Goal: Task Accomplishment & Management: Complete application form

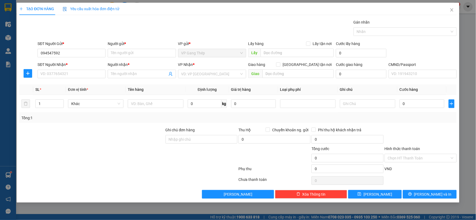
type input "0945475929"
click at [69, 65] on div "0945475929 - ĐỨC GT" at bounding box center [72, 64] width 62 height 6
type input "ĐỨC GT"
type input "0945475929"
click at [73, 70] on input "SĐT Người Nhận *" at bounding box center [71, 74] width 68 height 9
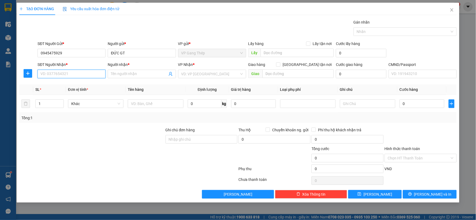
click at [65, 76] on input "SĐT Người Nhận *" at bounding box center [71, 74] width 68 height 9
click at [64, 84] on div "0965034153 - CHUYÊN" at bounding box center [72, 85] width 62 height 6
type input "0965034153"
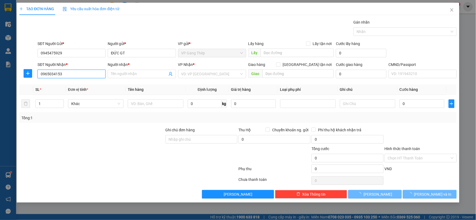
type input "CHUYÊN"
checkbox input "true"
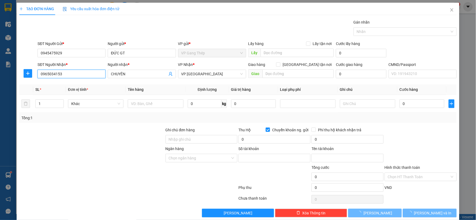
type input "0945475929"
type input "[PERSON_NAME]"
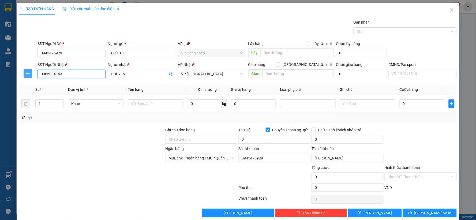
type input "0965034153"
click at [27, 74] on icon "plus" at bounding box center [28, 73] width 4 height 4
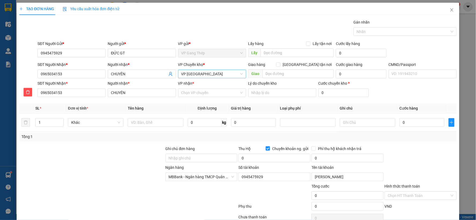
click at [204, 76] on span "VP [GEOGRAPHIC_DATA]" at bounding box center [212, 74] width 62 height 8
type input "YÊ"
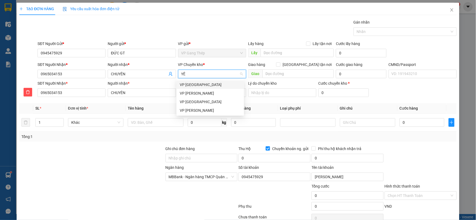
click at [196, 86] on div "VP [GEOGRAPHIC_DATA]" at bounding box center [210, 85] width 61 height 6
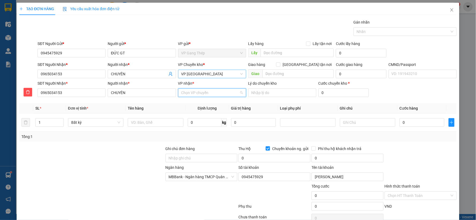
click at [198, 94] on input "VP nhận *" at bounding box center [210, 93] width 58 height 8
type input "TÂ"
click at [190, 103] on div "VP [GEOGRAPHIC_DATA]" at bounding box center [210, 103] width 61 height 6
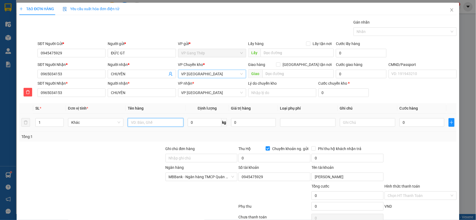
click at [169, 123] on input "text" at bounding box center [155, 122] width 55 height 9
type input "HỘP LINH KIỆN"
click at [202, 121] on input "0" at bounding box center [205, 122] width 34 height 9
type input "1"
click at [428, 121] on input "0" at bounding box center [421, 122] width 45 height 9
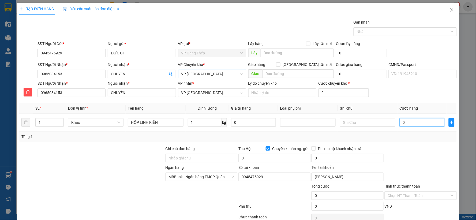
scroll to position [27, 0]
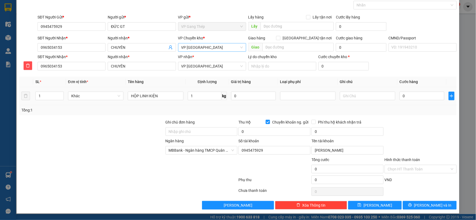
click at [266, 122] on input "Chuyển khoản ng. gửi" at bounding box center [268, 122] width 4 height 4
checkbox input "false"
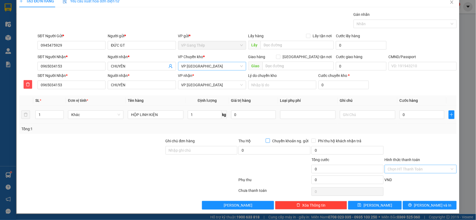
scroll to position [8, 0]
click at [412, 205] on icon "printer" at bounding box center [410, 205] width 4 height 4
click at [407, 117] on input "0" at bounding box center [421, 114] width 45 height 9
type input "03"
type input "3"
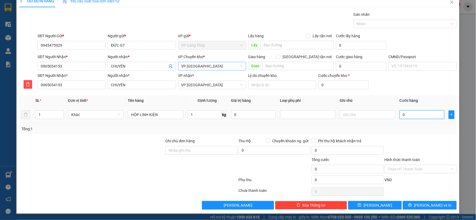
type input "3"
type input "0"
drag, startPoint x: 409, startPoint y: 117, endPoint x: 381, endPoint y: 125, distance: 29.4
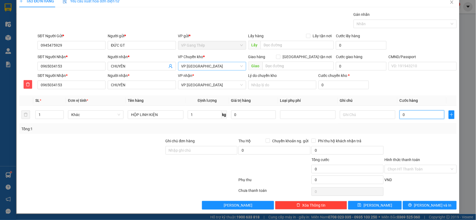
click at [381, 125] on div "SL * Đơn vị tính * Tên hàng Định lượng Giá trị hàng Loại phụ phí Ghi chú Cước h…" at bounding box center [237, 114] width 437 height 39
type input "3"
type input "35"
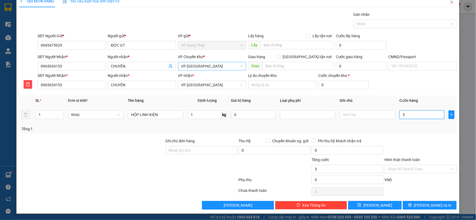
type input "35"
type input "350"
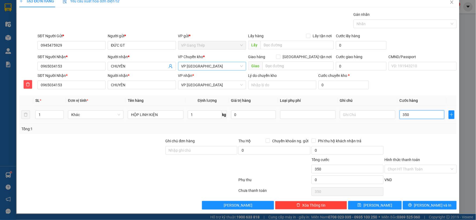
type input "3.500"
type input "35.000"
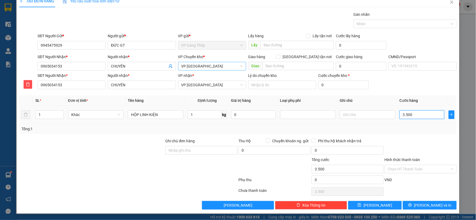
type input "35.000"
click at [433, 204] on span "[PERSON_NAME] và In" at bounding box center [432, 205] width 37 height 6
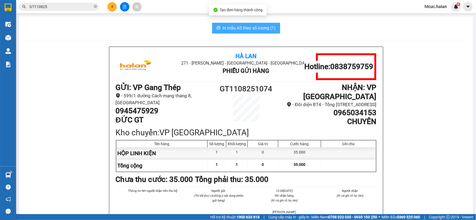
click at [240, 24] on button "In mẫu A5 theo số lượng (1)" at bounding box center [246, 28] width 68 height 11
